Goal: Information Seeking & Learning: Learn about a topic

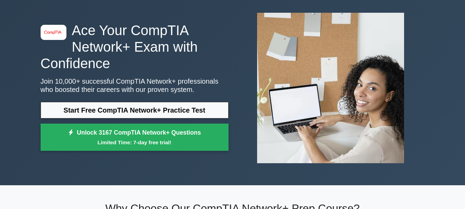
scroll to position [34, 0]
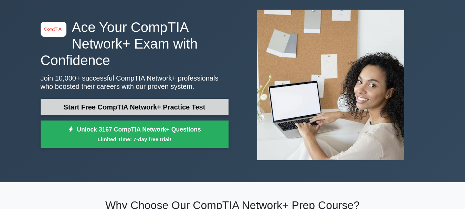
click at [124, 105] on link "Start Free CompTIA Network+ Practice Test" at bounding box center [135, 107] width 188 height 17
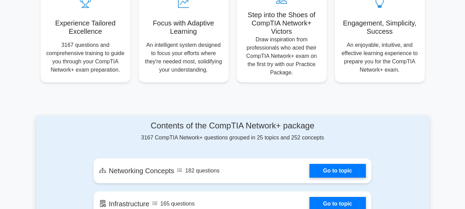
scroll to position [207, 0]
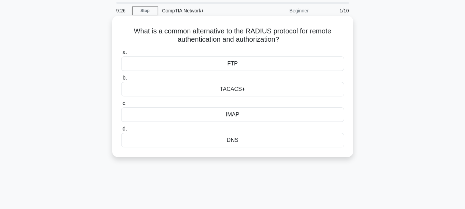
scroll to position [34, 0]
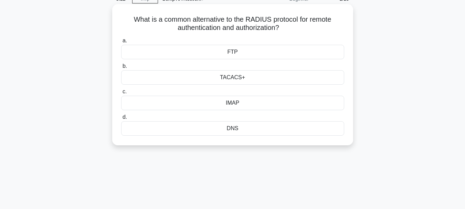
click at [248, 52] on div "FTP" at bounding box center [232, 52] width 223 height 14
click at [121, 43] on input "a. FTP" at bounding box center [121, 41] width 0 height 4
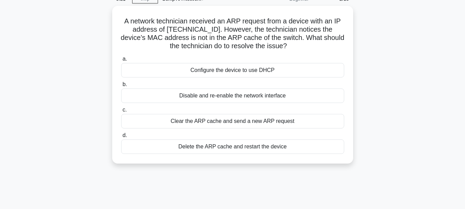
scroll to position [0, 0]
